Goal: Task Accomplishment & Management: Complete application form

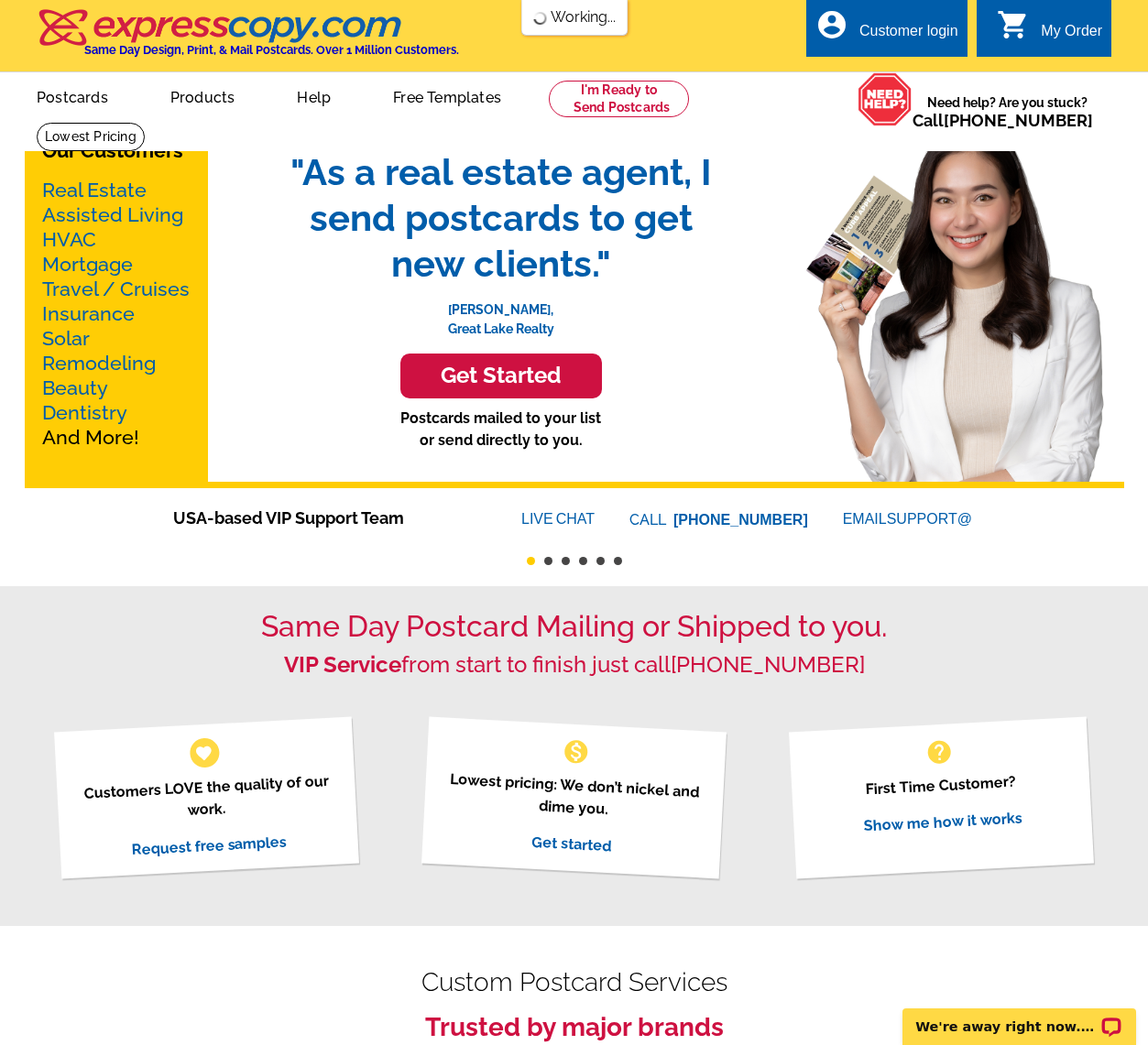
click at [909, 23] on div "Customer login" at bounding box center [909, 35] width 99 height 25
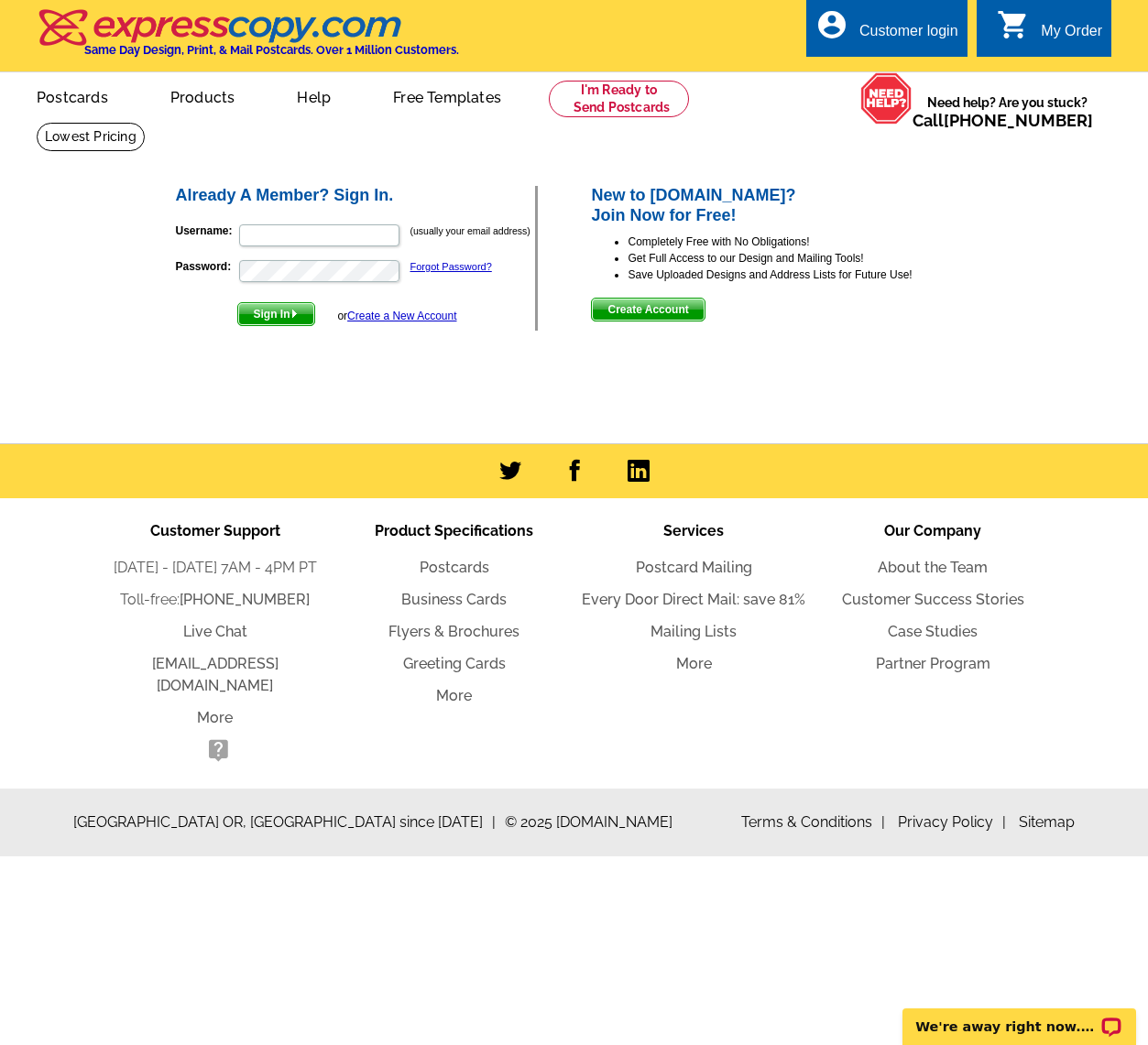
click at [632, 305] on span "Create Account" at bounding box center [647, 309] width 112 height 22
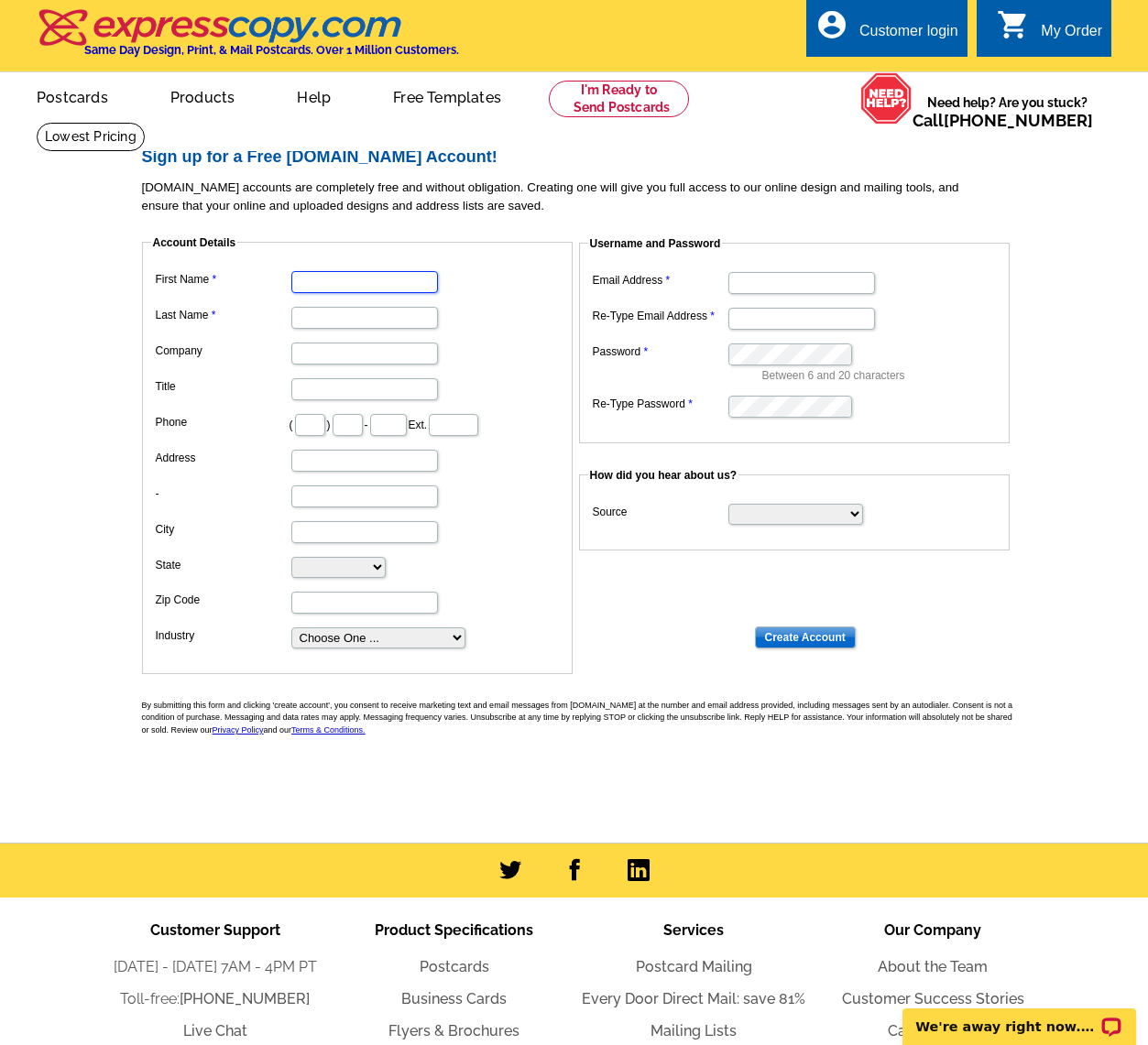
click at [343, 277] on input "First Name" at bounding box center [365, 281] width 146 height 22
click at [350, 284] on input "laon" at bounding box center [365, 281] width 146 height 22
type input "loan"
type input "tang"
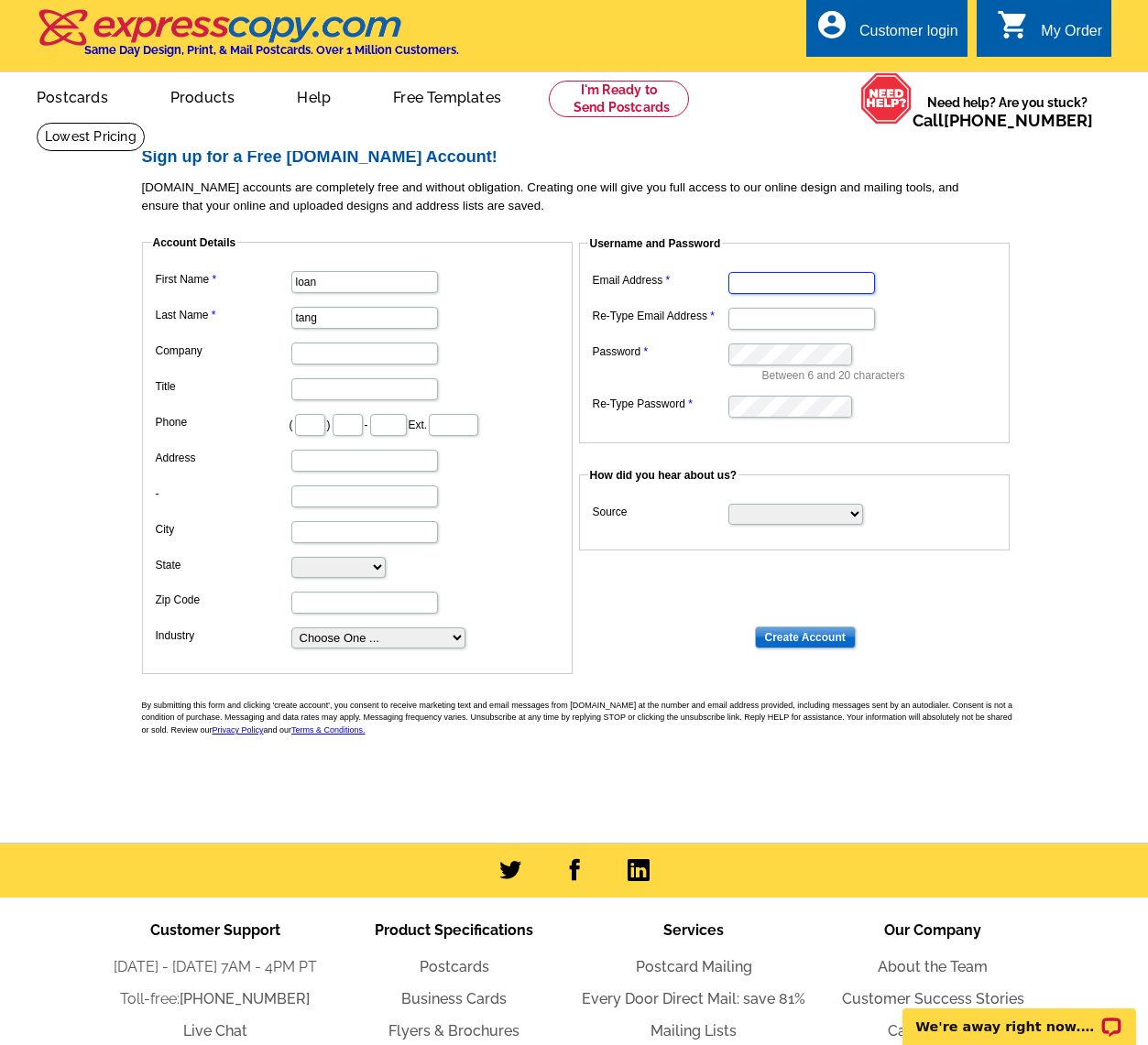
click at [764, 284] on input "Email Address" at bounding box center [801, 282] width 146 height 22
type input "[DOMAIN_NAME][EMAIL_ADDRESS][DOMAIN_NAME]"
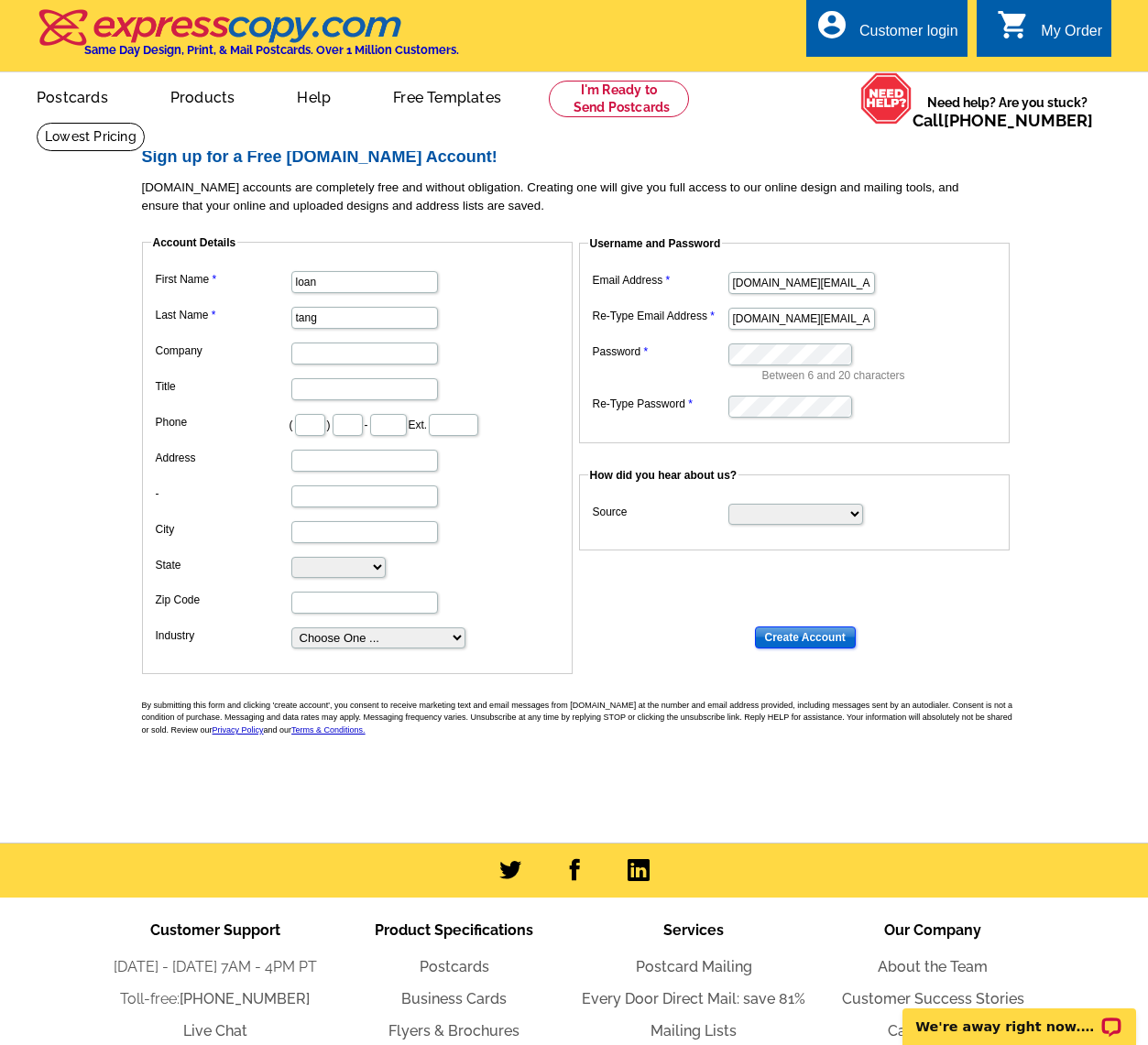
click at [790, 644] on input "Create Account" at bounding box center [805, 637] width 101 height 22
